Goal: Information Seeking & Learning: Learn about a topic

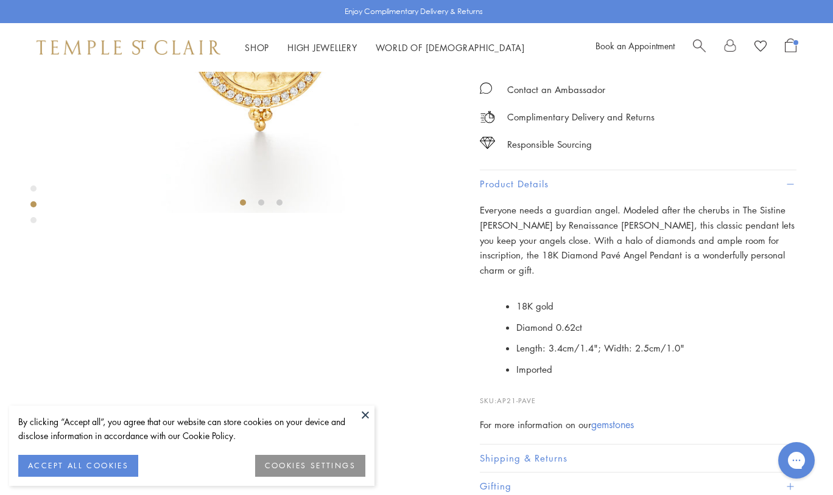
click at [180, 47] on img at bounding box center [129, 47] width 184 height 15
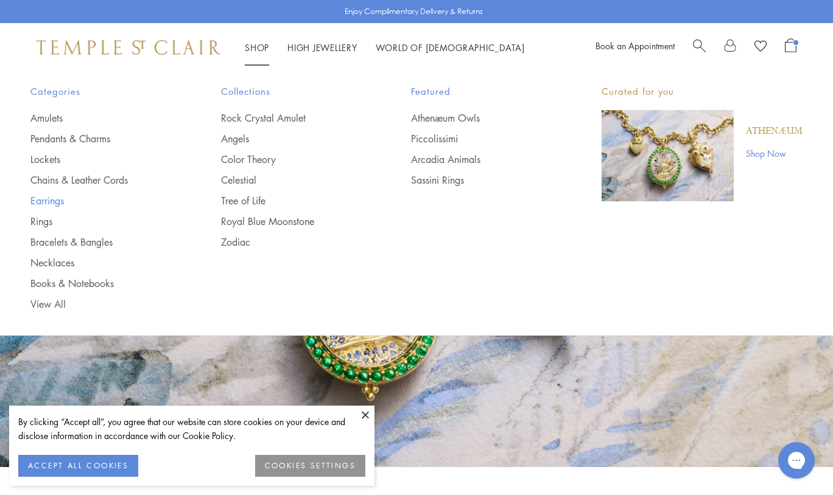
click at [44, 197] on link "Earrings" at bounding box center [101, 200] width 142 height 13
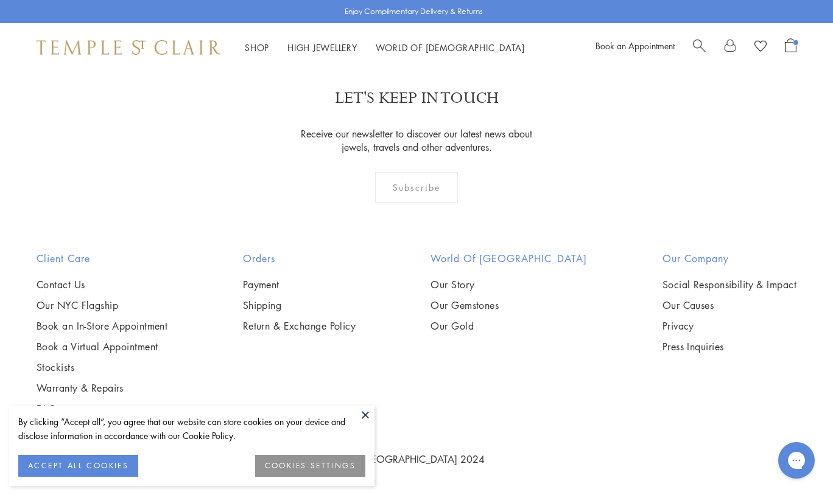
scroll to position [5749, 0]
click at [0, 0] on img at bounding box center [0, 0] width 0 height 0
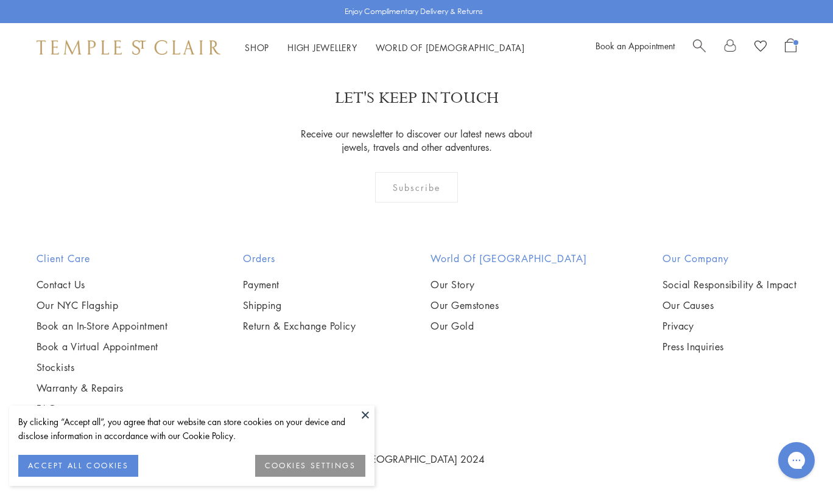
scroll to position [3270, 0]
click at [0, 0] on img at bounding box center [0, 0] width 0 height 0
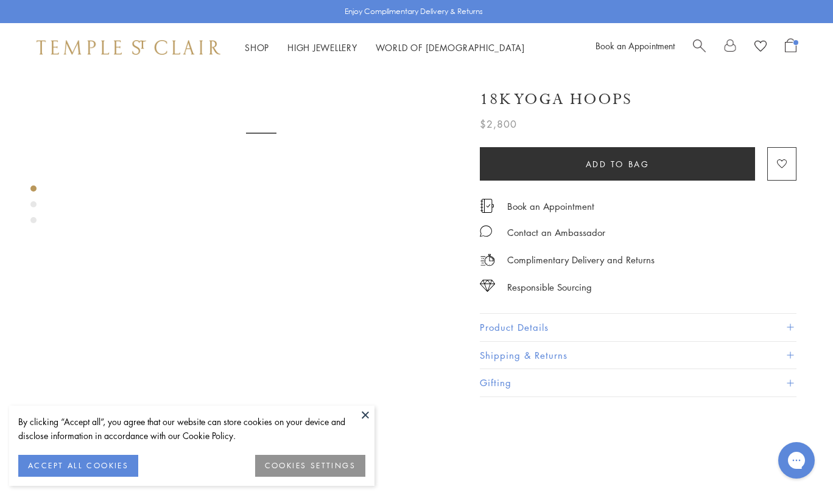
scroll to position [282, 0]
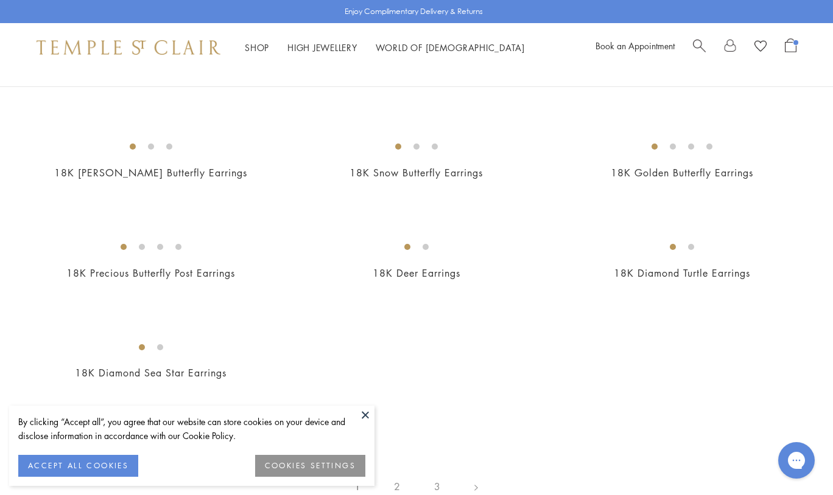
scroll to position [1514, 0]
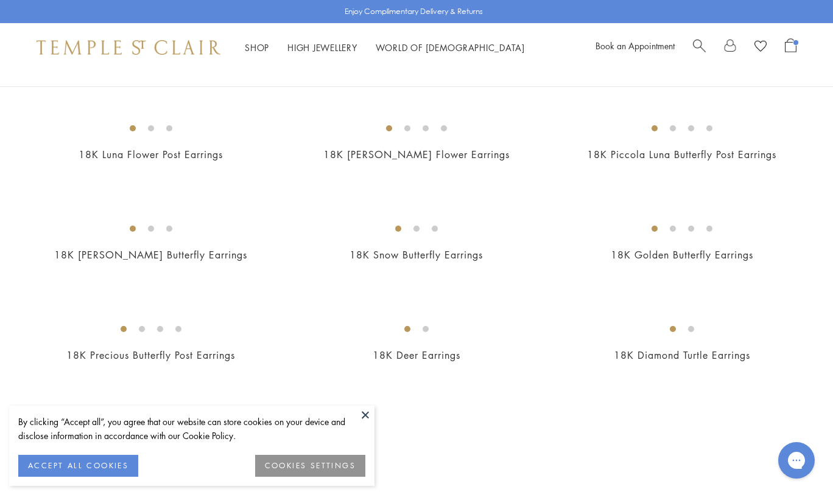
click at [0, 0] on img at bounding box center [0, 0] width 0 height 0
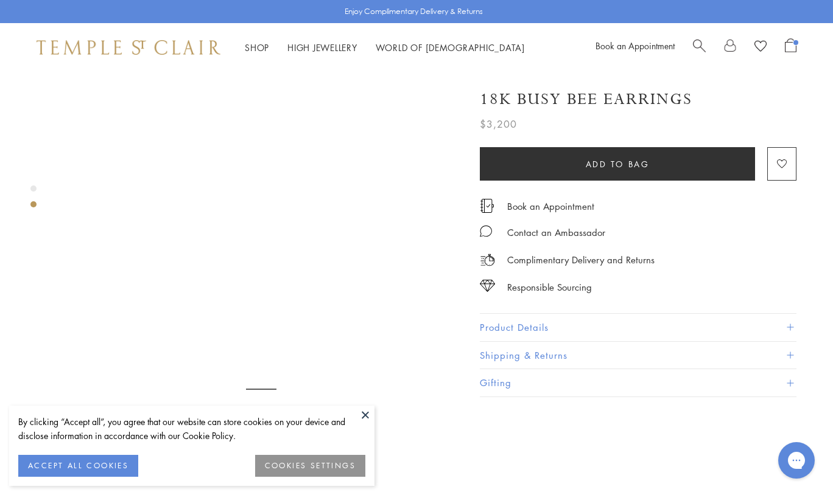
scroll to position [426, 0]
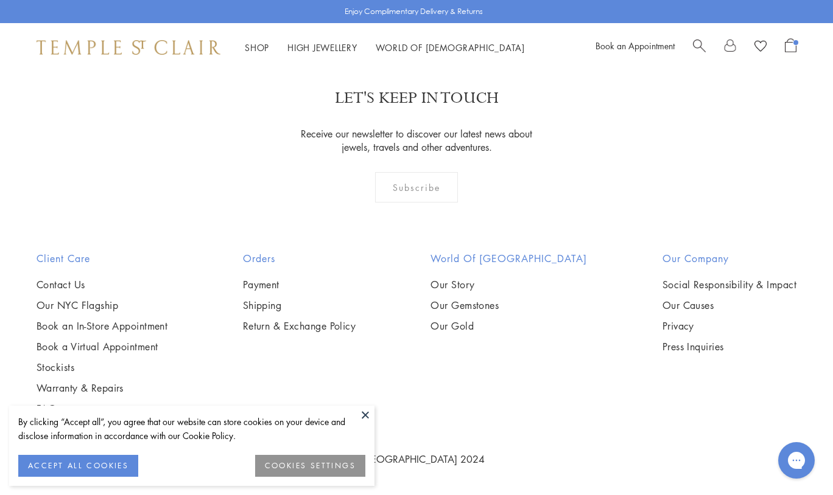
scroll to position [5651, 0]
click at [0, 0] on img at bounding box center [0, 0] width 0 height 0
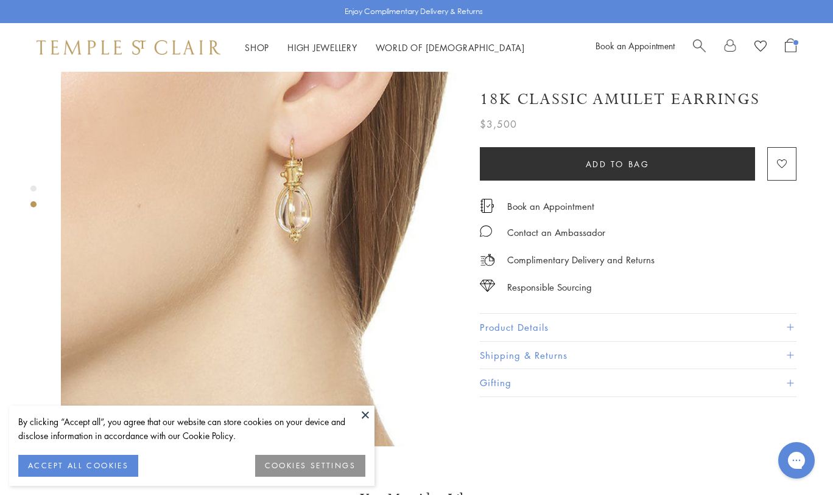
scroll to position [441, 0]
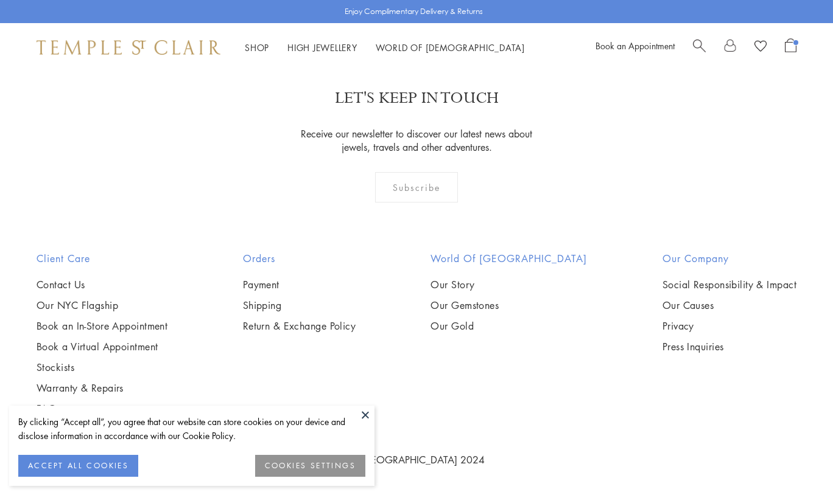
scroll to position [5444, 0]
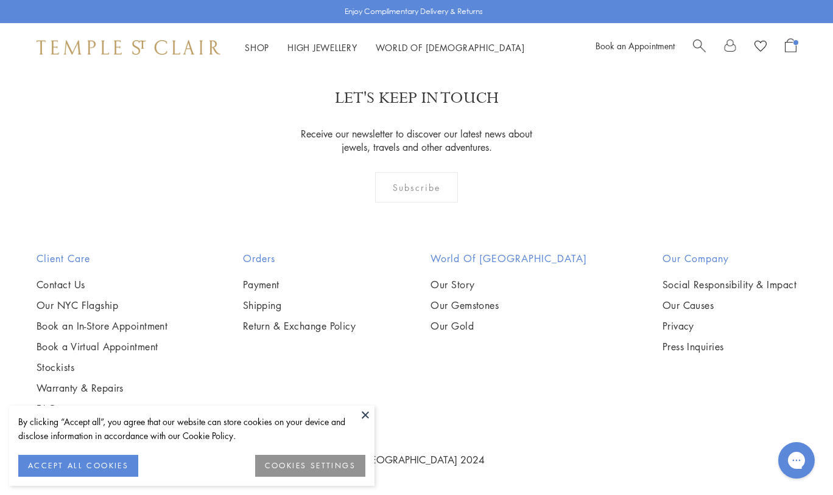
click at [0, 0] on img at bounding box center [0, 0] width 0 height 0
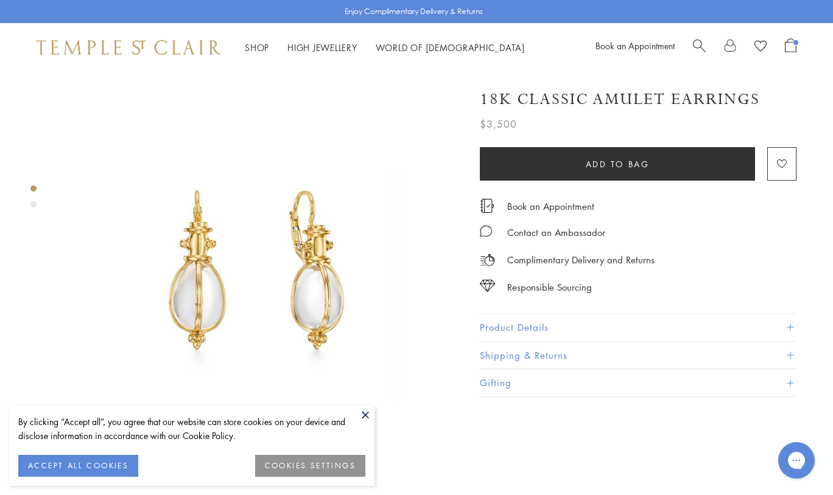
click at [500, 324] on button "Product Details" at bounding box center [638, 327] width 317 height 27
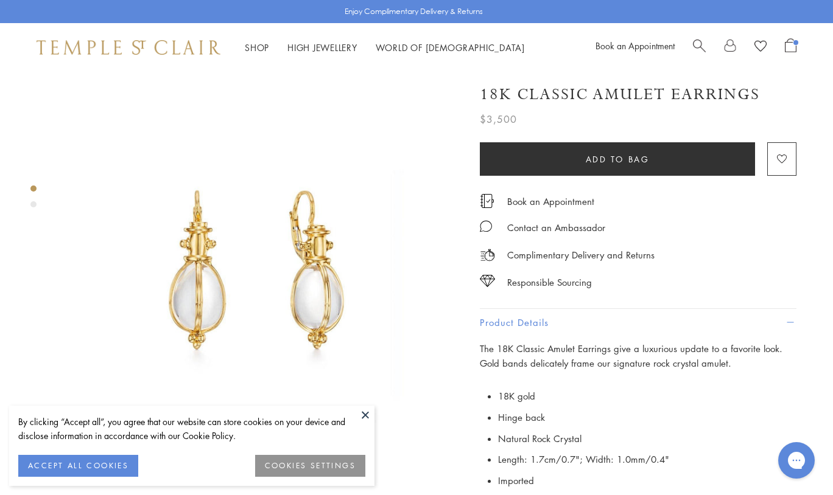
scroll to position [133, 0]
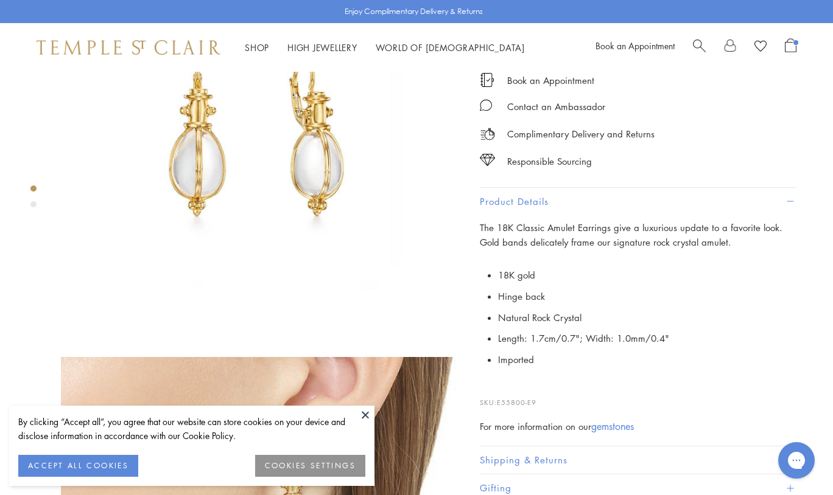
drag, startPoint x: 545, startPoint y: 397, endPoint x: 499, endPoint y: 395, distance: 45.7
click at [499, 395] on p "SKU: E55800-E9" at bounding box center [638, 396] width 317 height 23
copy p "E55800-E9"
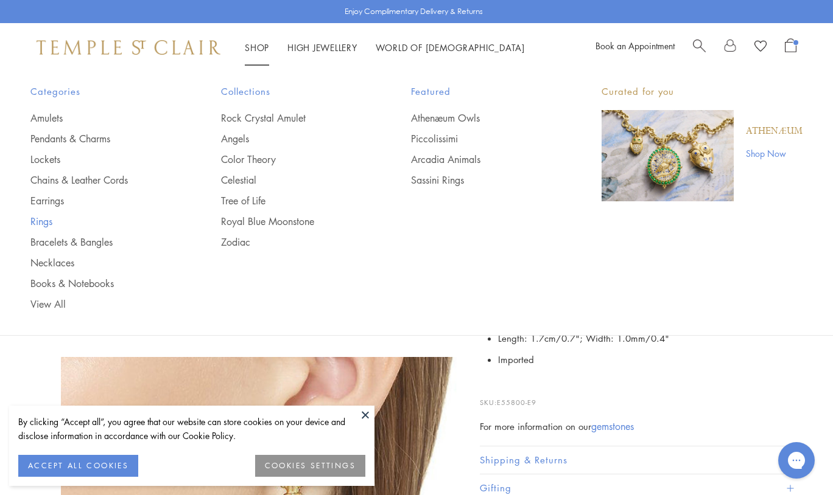
click at [36, 219] on link "Rings" at bounding box center [101, 221] width 142 height 13
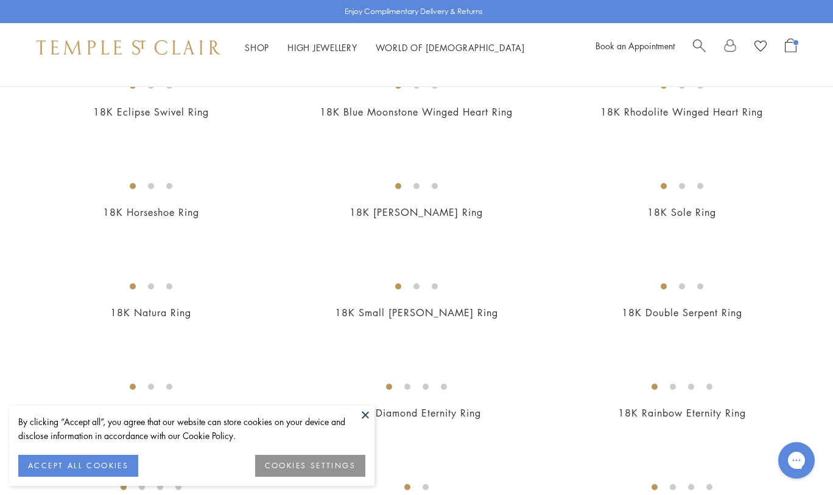
scroll to position [848, 0]
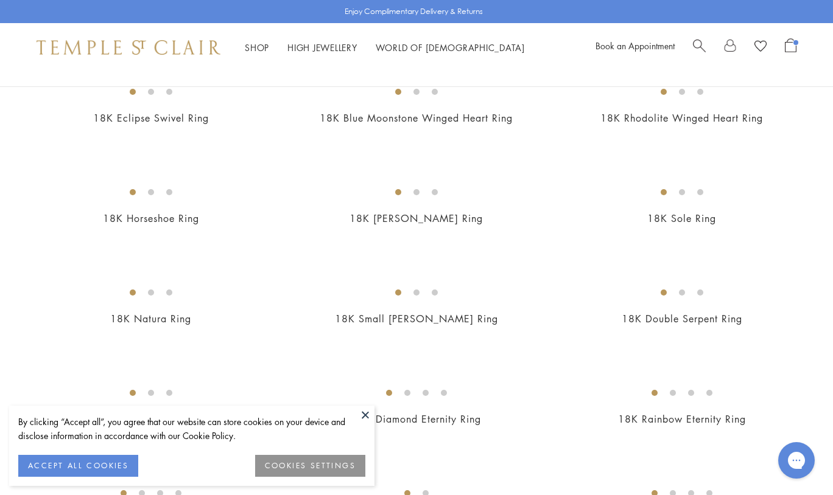
click at [371, 432] on div "By clicking “Accept all”, you agree that our website can store cookies on your …" at bounding box center [191, 446] width 365 height 80
click at [368, 411] on button at bounding box center [365, 415] width 18 height 18
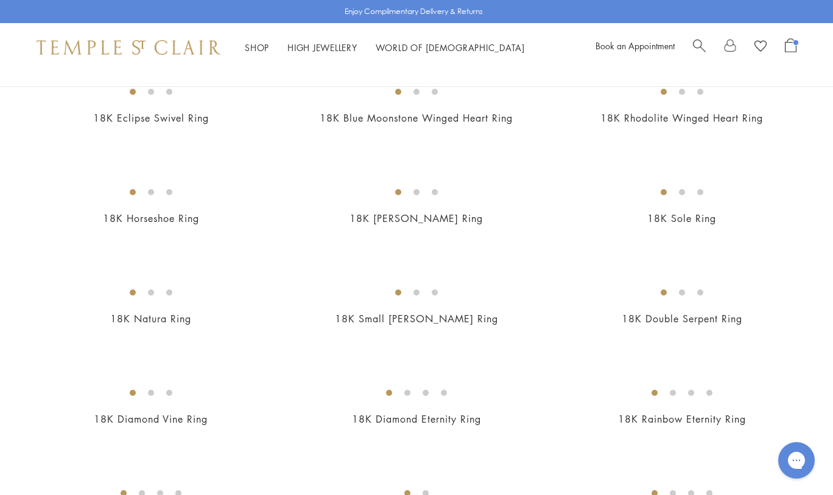
click at [0, 0] on img at bounding box center [0, 0] width 0 height 0
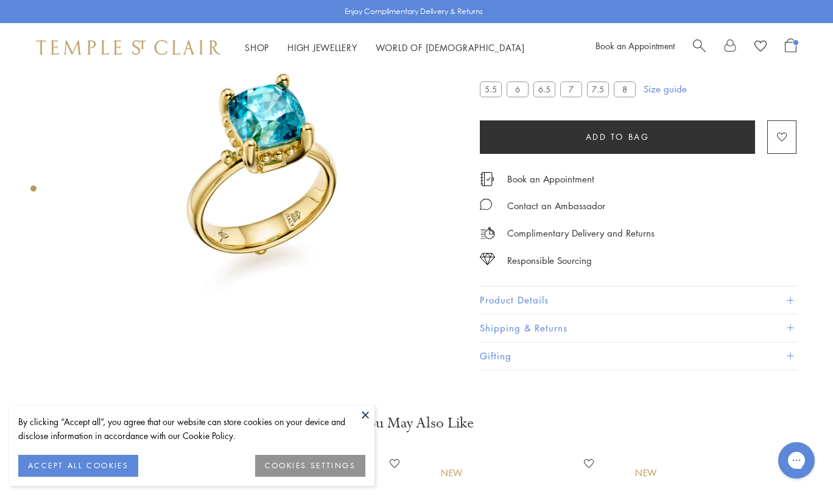
scroll to position [72, 0]
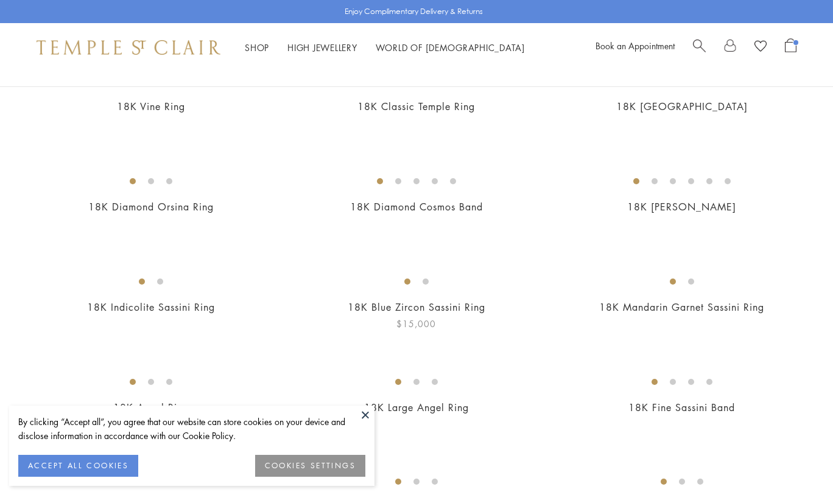
scroll to position [51, 0]
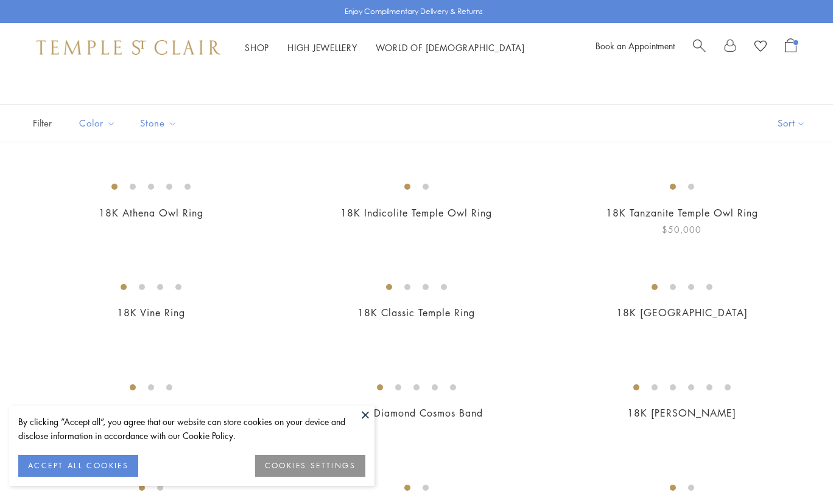
click at [0, 0] on img at bounding box center [0, 0] width 0 height 0
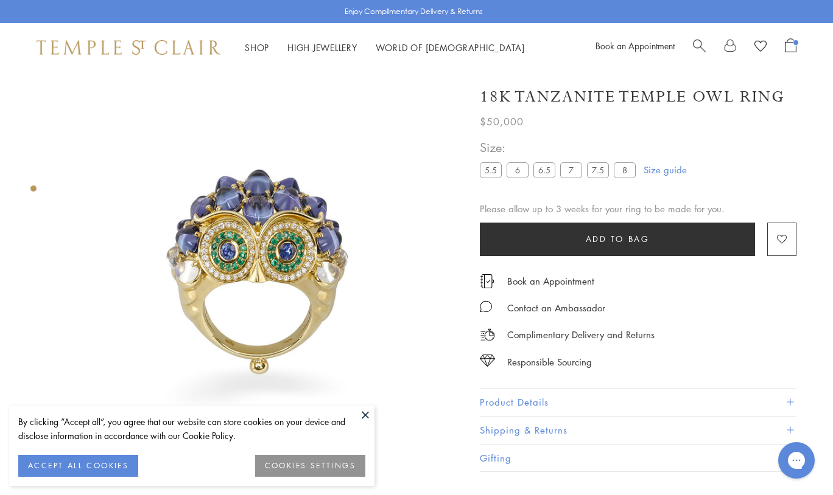
click at [504, 404] on button "Product Details" at bounding box center [638, 402] width 317 height 27
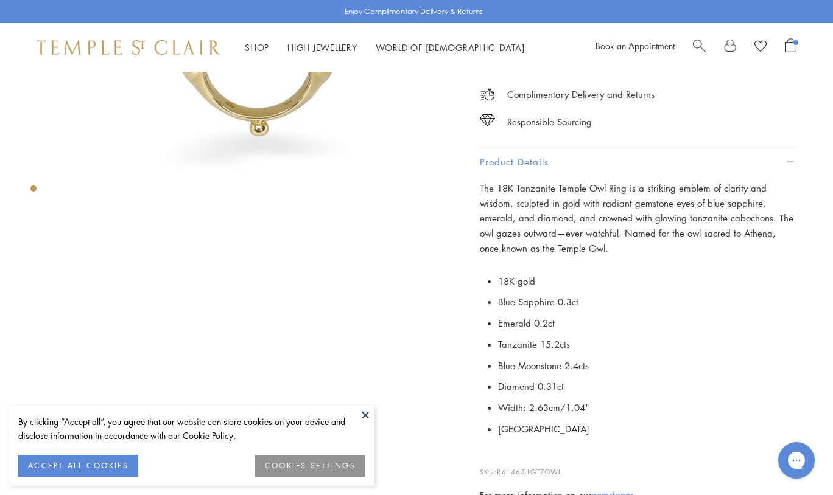
scroll to position [314, 0]
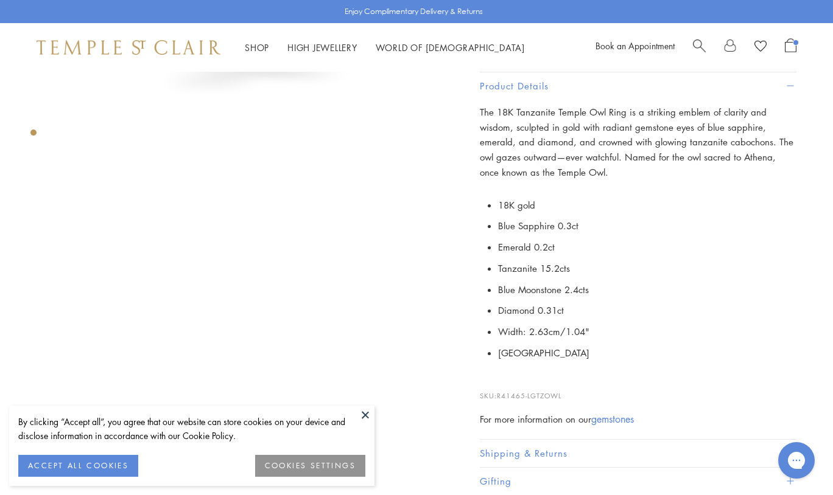
drag, startPoint x: 567, startPoint y: 391, endPoint x: 499, endPoint y: 387, distance: 68.4
click at [500, 387] on p "SKU: R41465-LGTZOWL" at bounding box center [638, 390] width 317 height 23
copy p "R41465-LGTZOWL"
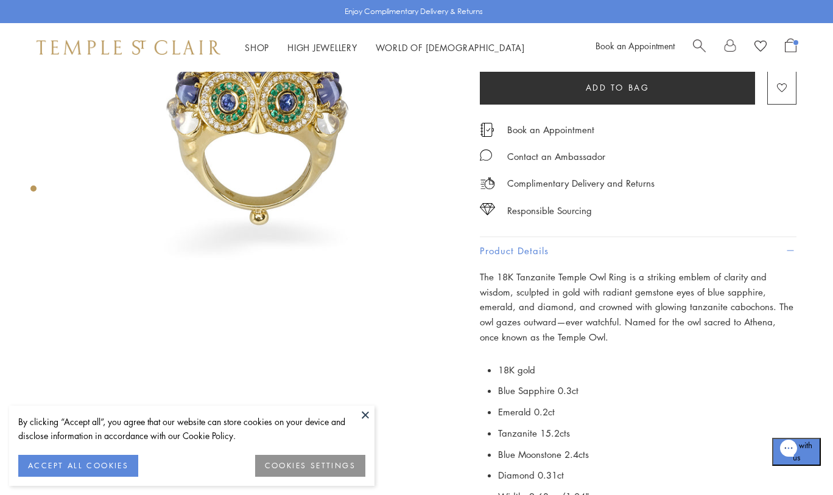
scroll to position [253, 0]
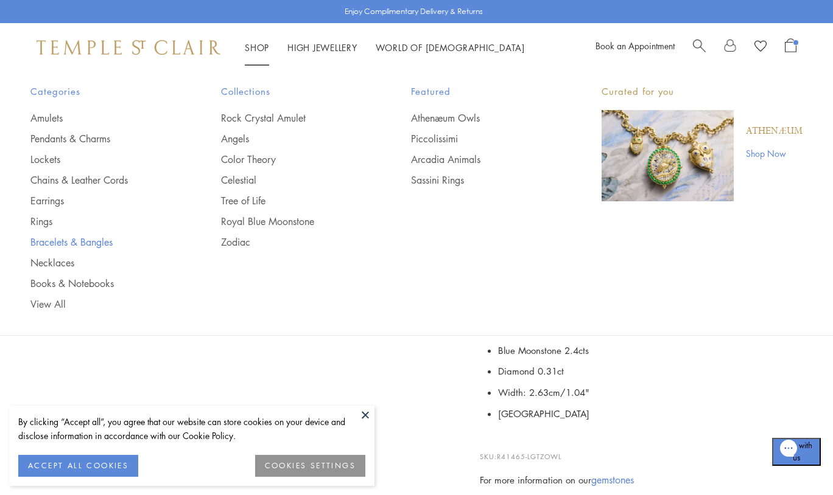
click at [65, 236] on link "Bracelets & Bangles" at bounding box center [101, 242] width 142 height 13
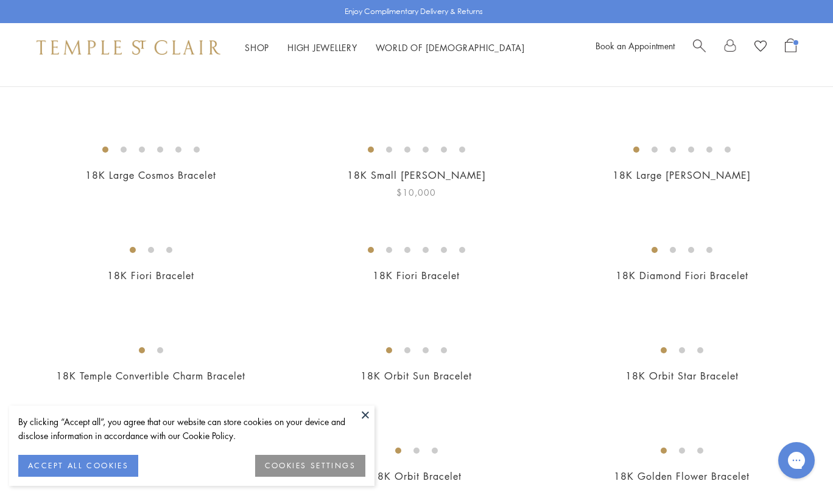
scroll to position [187, 0]
click at [363, 408] on button at bounding box center [365, 415] width 18 height 18
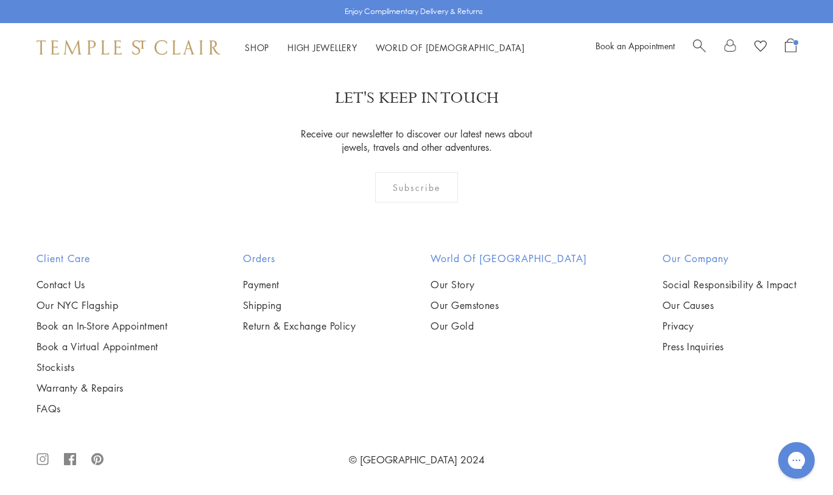
scroll to position [2667, 0]
click at [0, 0] on img at bounding box center [0, 0] width 0 height 0
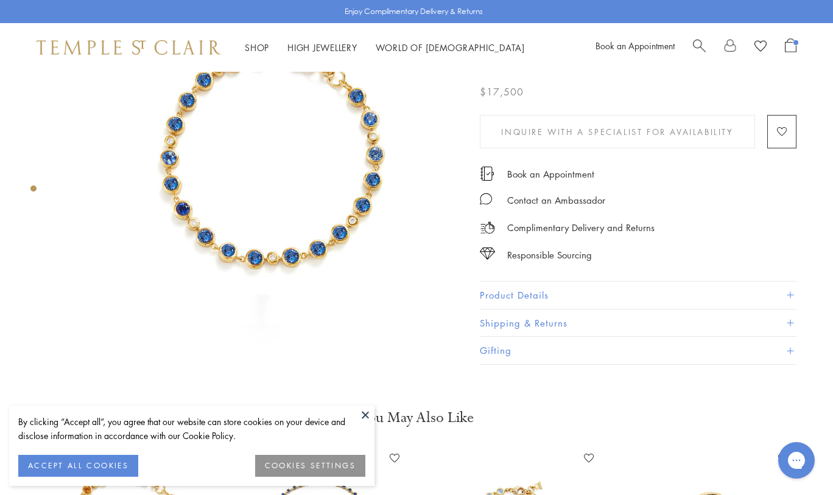
scroll to position [223, 0]
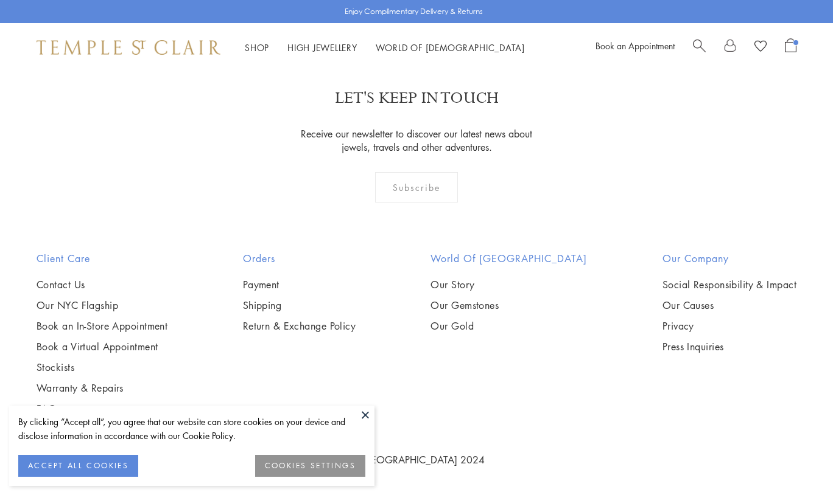
scroll to position [2386, 0]
click at [0, 0] on img at bounding box center [0, 0] width 0 height 0
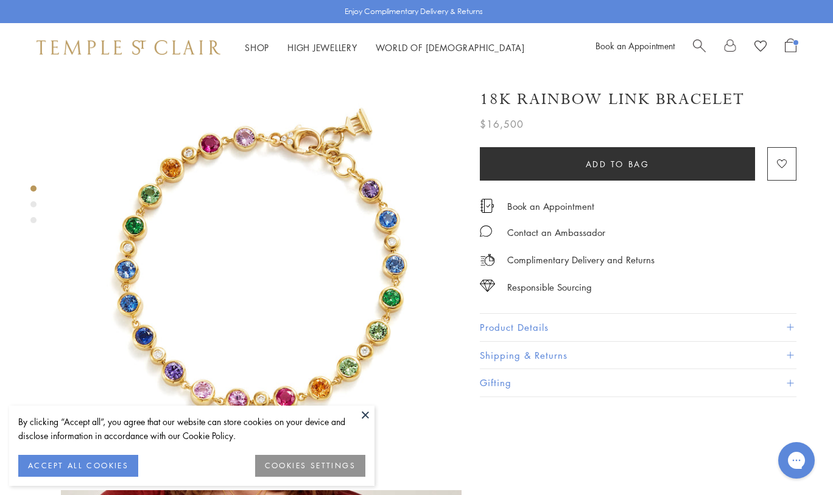
click at [506, 336] on button "Product Details" at bounding box center [638, 327] width 317 height 27
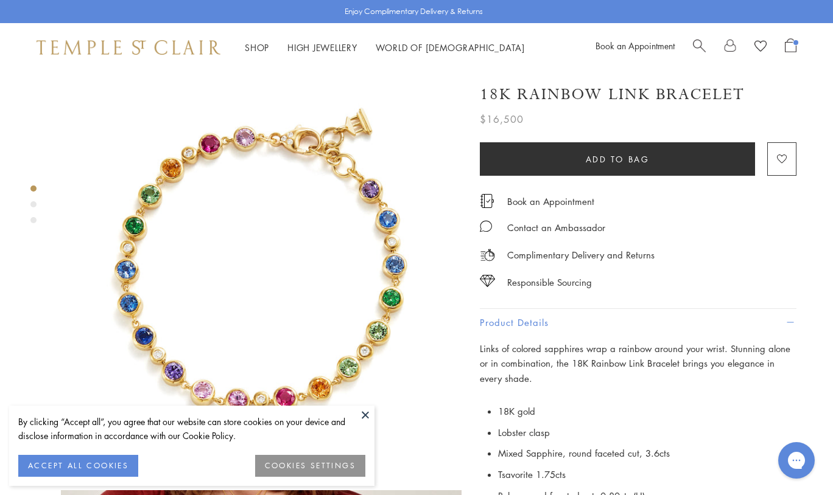
scroll to position [185, 0]
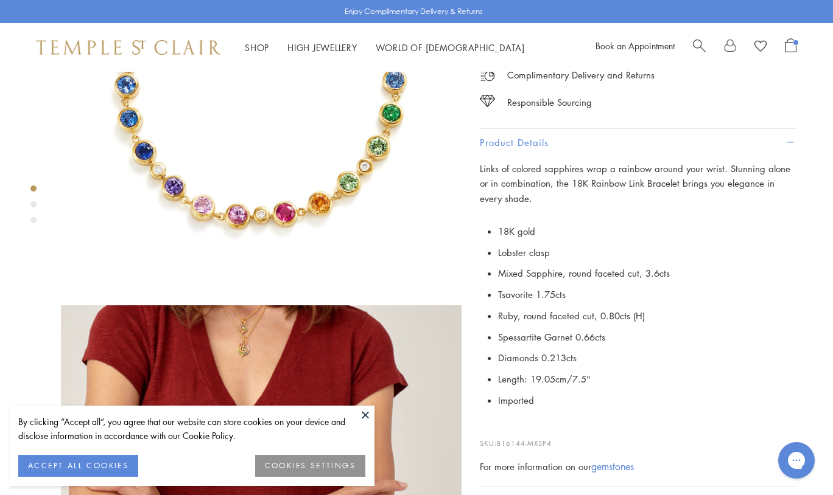
drag, startPoint x: 557, startPoint y: 435, endPoint x: 499, endPoint y: 436, distance: 57.8
click at [499, 436] on p "SKU: B16144-MXSP4" at bounding box center [638, 437] width 317 height 23
copy p "B16144-MXSP4"
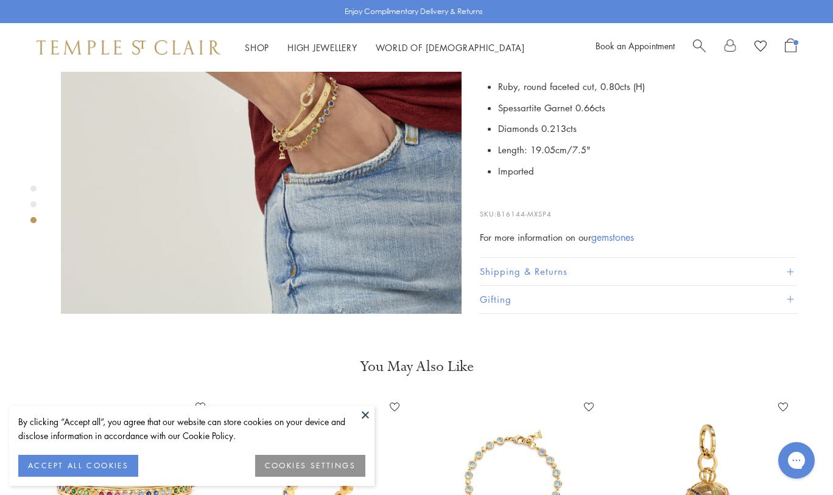
scroll to position [849, 0]
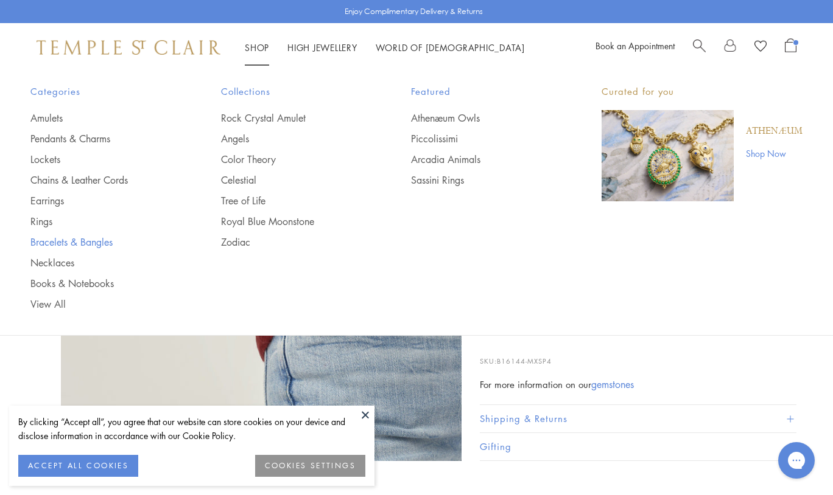
click at [57, 236] on link "Bracelets & Bangles" at bounding box center [101, 242] width 142 height 13
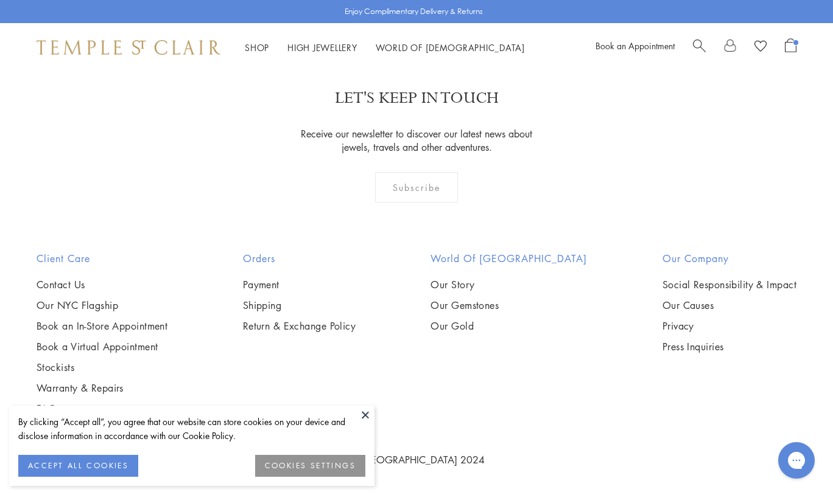
scroll to position [2623, 0]
click at [0, 0] on img at bounding box center [0, 0] width 0 height 0
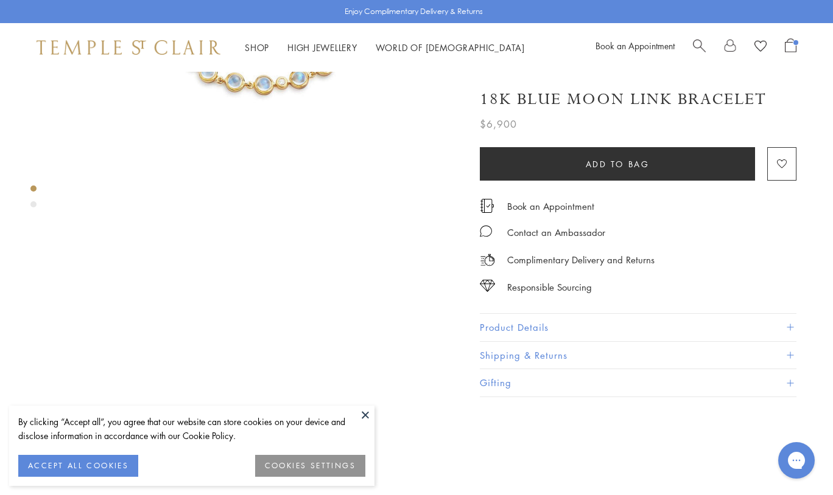
scroll to position [171, 0]
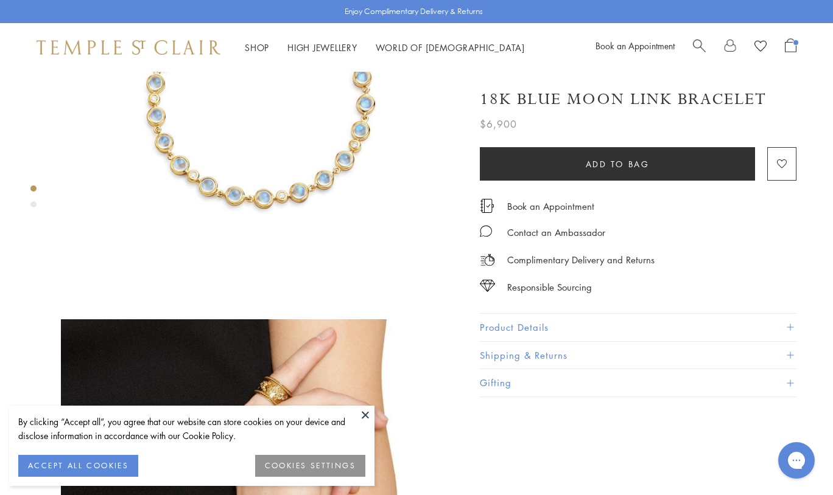
click at [505, 332] on button "Product Details" at bounding box center [638, 327] width 317 height 27
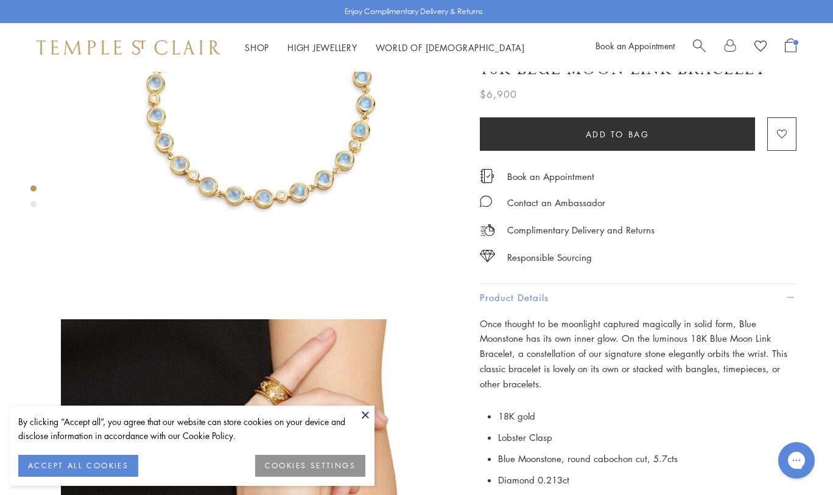
scroll to position [334, 0]
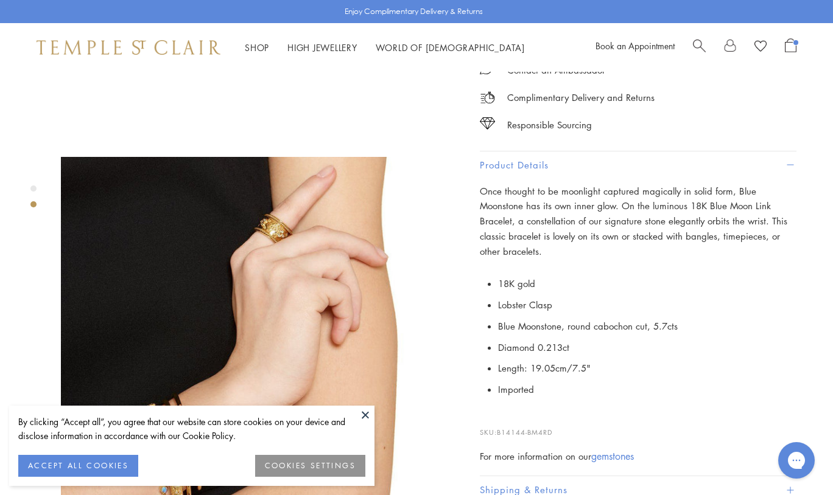
drag, startPoint x: 560, startPoint y: 422, endPoint x: 499, endPoint y: 422, distance: 60.9
click at [499, 422] on p "SKU: B14144-BM4RD" at bounding box center [638, 426] width 317 height 23
copy p "B14144-BM4RD"
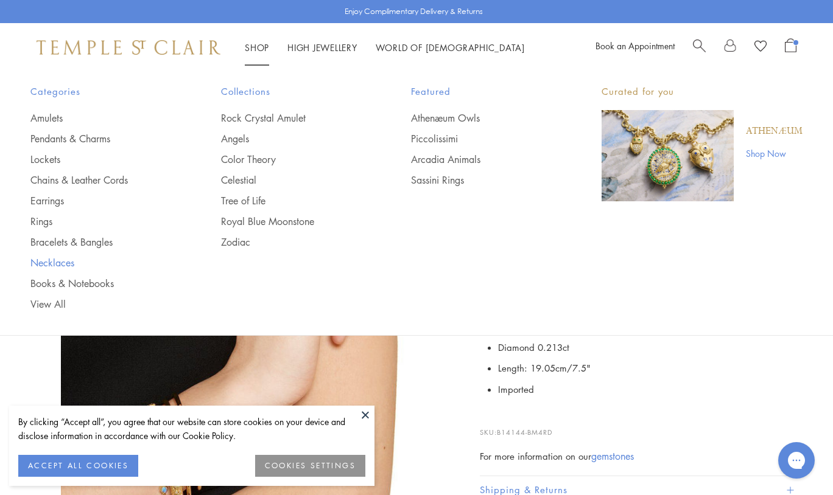
click at [61, 262] on link "Necklaces" at bounding box center [101, 262] width 142 height 13
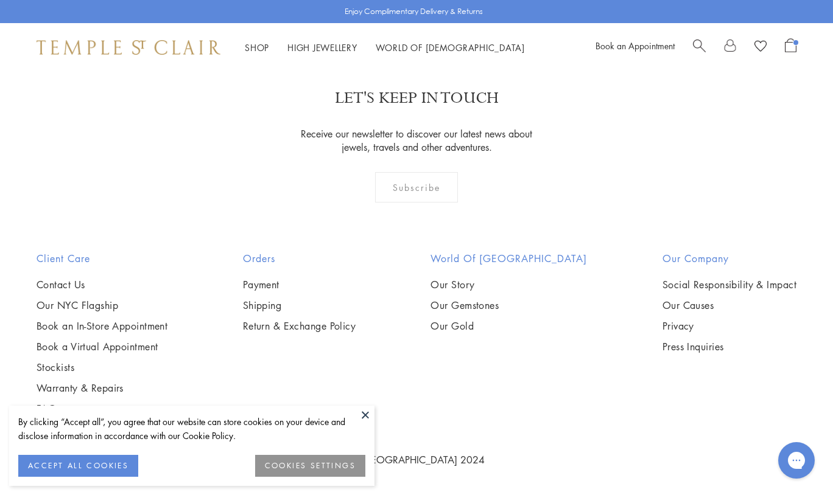
scroll to position [1745, 0]
click at [0, 0] on img at bounding box center [0, 0] width 0 height 0
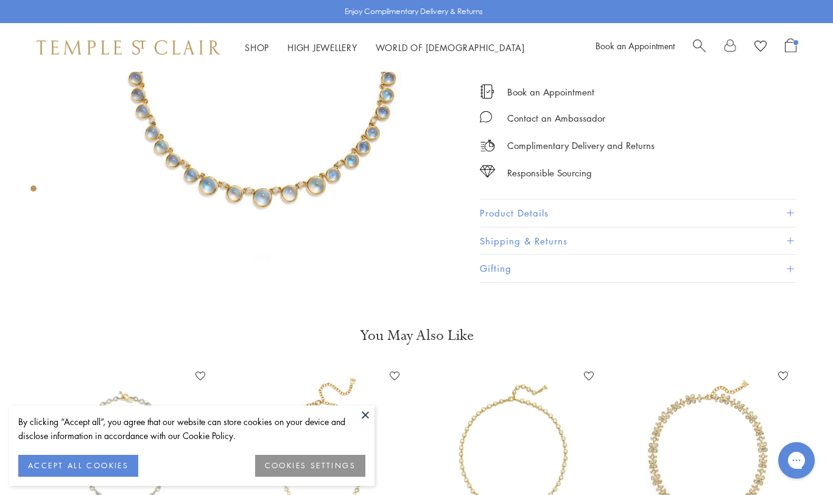
click at [513, 216] on button "Product Details" at bounding box center [638, 213] width 317 height 27
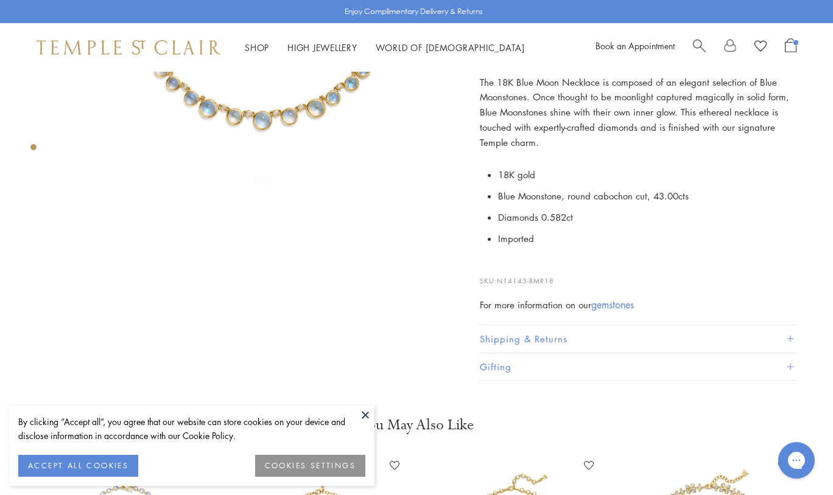
scroll to position [317, 0]
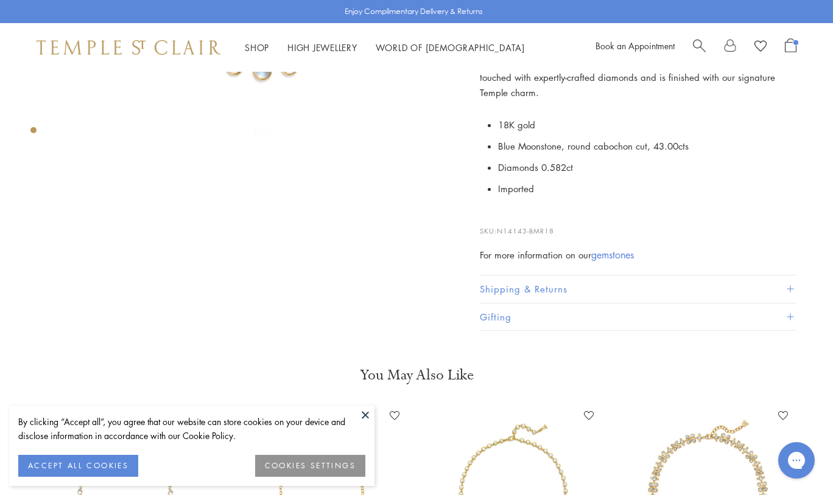
drag, startPoint x: 562, startPoint y: 224, endPoint x: 498, endPoint y: 223, distance: 64.5
click at [498, 223] on p "SKU: N14143-BMR18" at bounding box center [638, 225] width 317 height 23
copy p "N14143-BMR18"
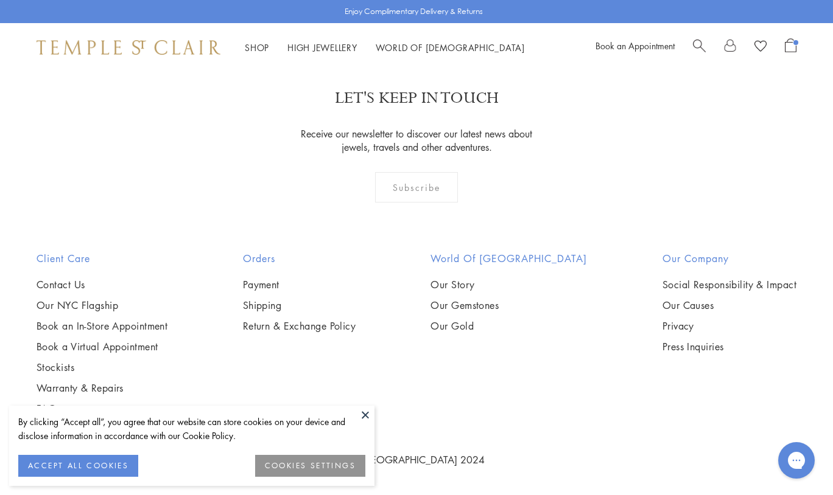
scroll to position [3733, 0]
click at [0, 0] on img at bounding box center [0, 0] width 0 height 0
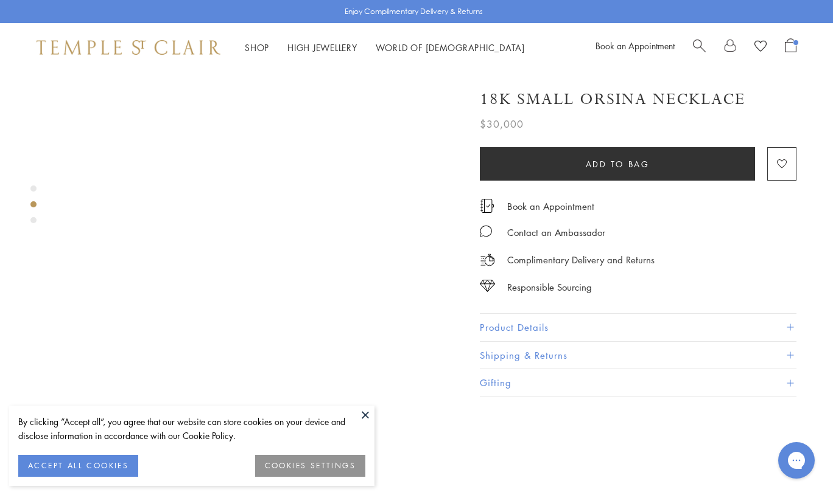
scroll to position [548, 0]
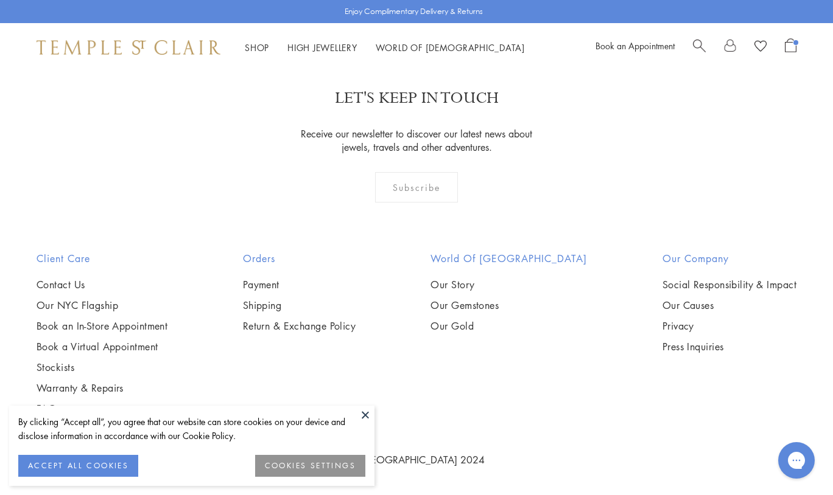
scroll to position [4018, 0]
click at [0, 0] on img at bounding box center [0, 0] width 0 height 0
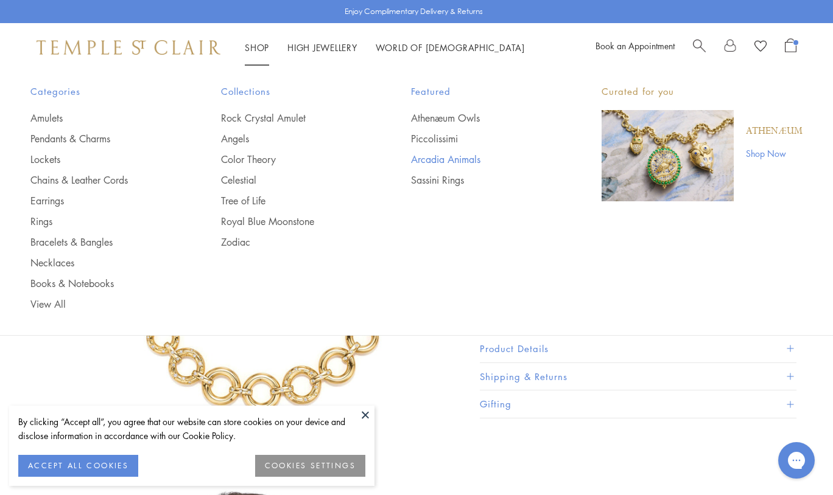
click at [446, 158] on link "Arcadia Animals" at bounding box center [482, 159] width 142 height 13
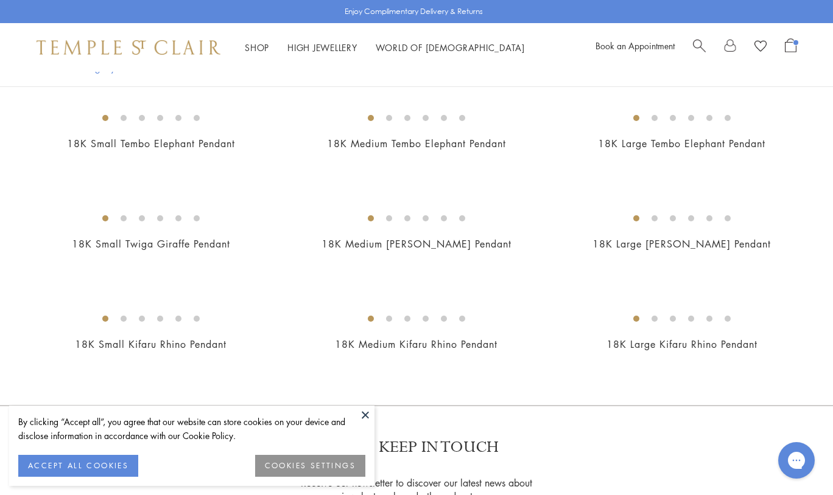
click at [0, 0] on img at bounding box center [0, 0] width 0 height 0
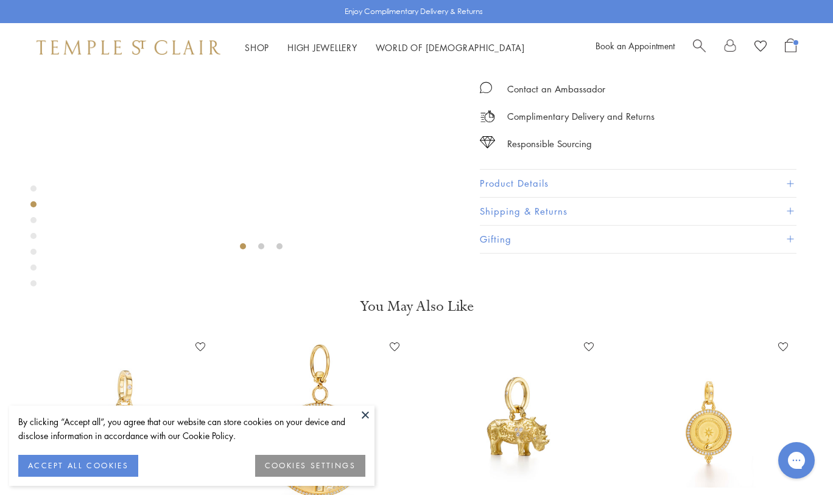
scroll to position [297, 0]
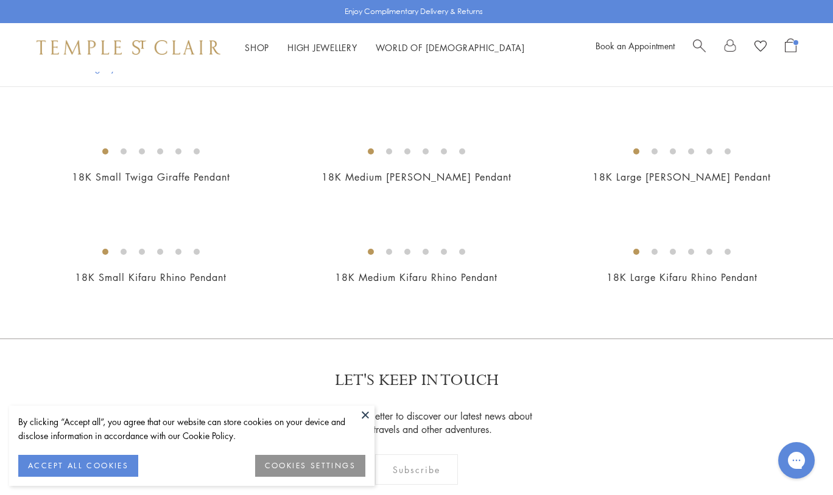
click at [0, 0] on img at bounding box center [0, 0] width 0 height 0
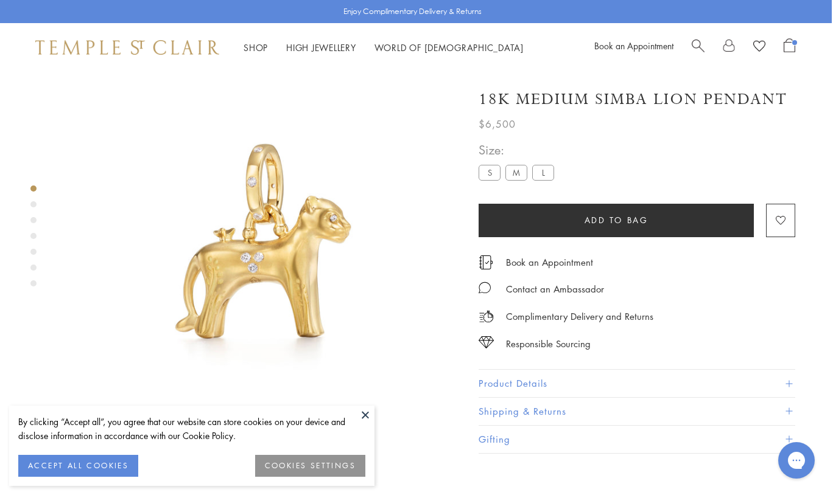
scroll to position [36, 1]
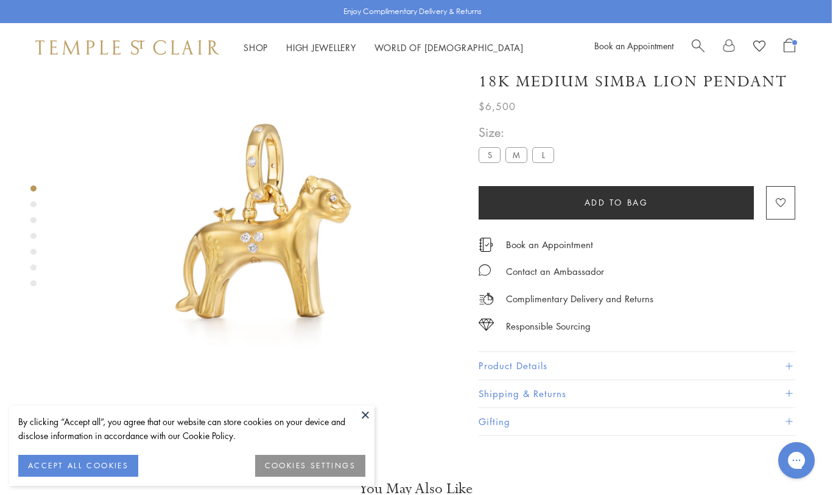
click at [484, 160] on label "S" at bounding box center [489, 155] width 22 height 15
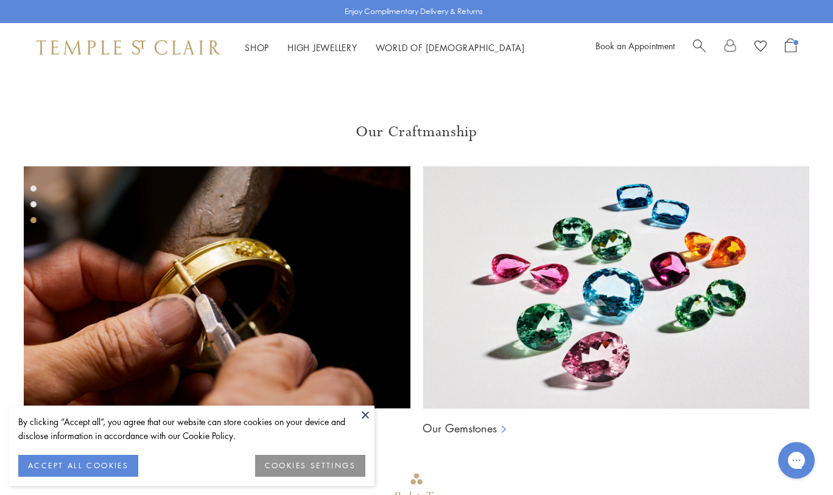
scroll to position [592, 0]
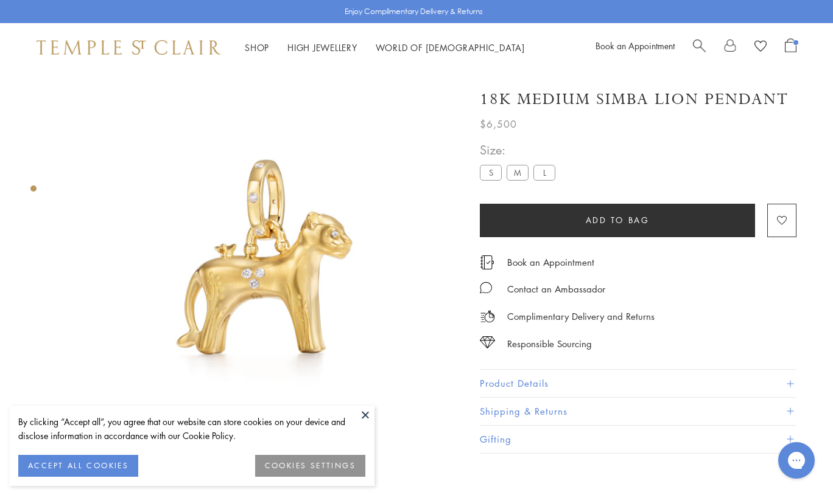
click at [536, 169] on label "L" at bounding box center [544, 172] width 22 height 15
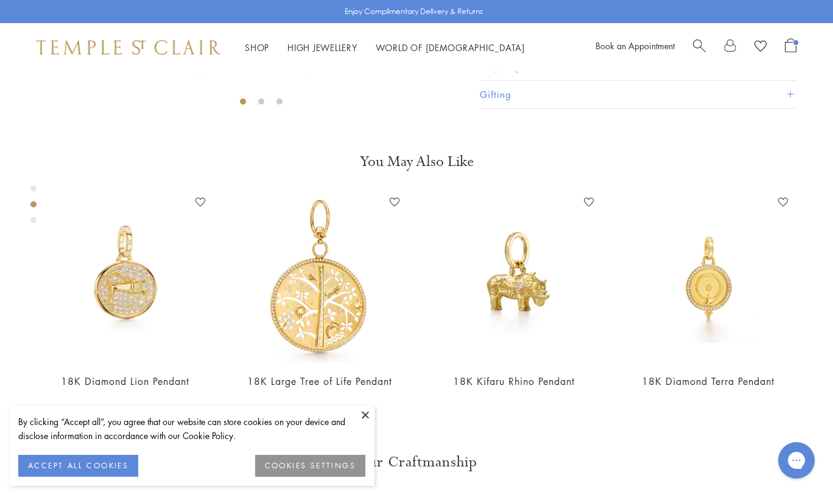
scroll to position [231, 0]
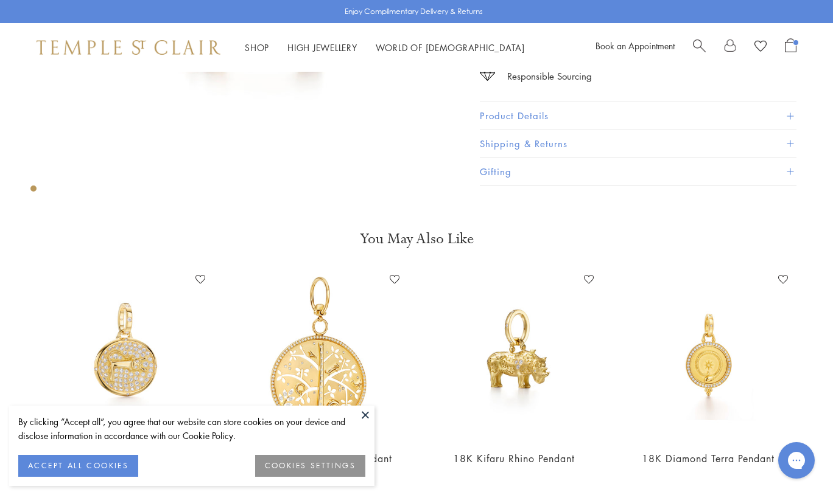
scroll to position [577, 0]
